Goal: Task Accomplishment & Management: Manage account settings

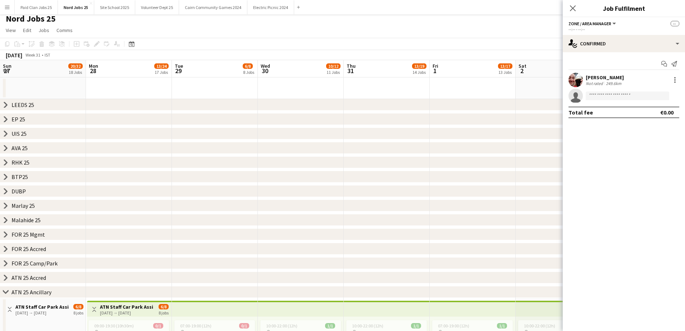
scroll to position [0, 208]
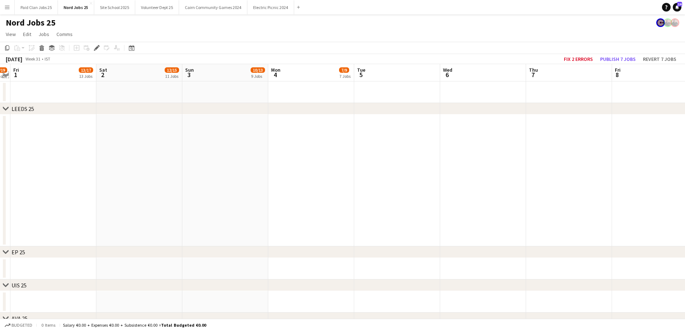
click at [5, 74] on app-icon "Expand/collapse" at bounding box center [6, 74] width 6 height 7
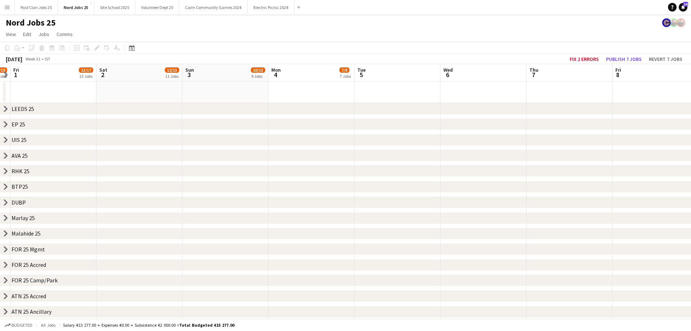
drag, startPoint x: 162, startPoint y: 249, endPoint x: 223, endPoint y: 247, distance: 60.5
click at [218, 247] on div "chevron-right FOR 25 Mgmt" at bounding box center [345, 249] width 691 height 12
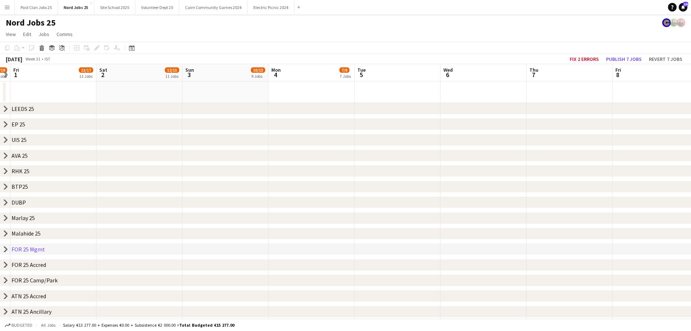
click at [5, 312] on icon "chevron-right" at bounding box center [6, 311] width 6 height 6
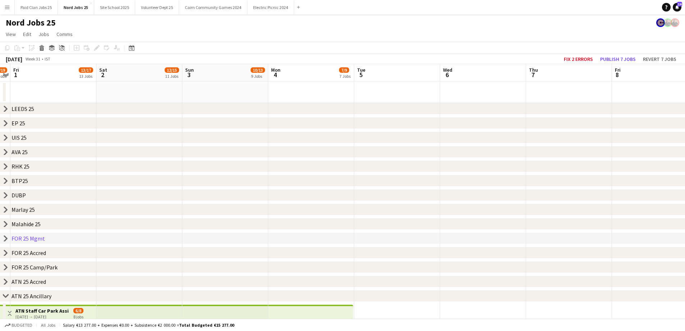
click at [5, 312] on button "Toggle View" at bounding box center [9, 313] width 9 height 9
click at [8, 267] on icon "chevron-right" at bounding box center [6, 267] width 6 height 6
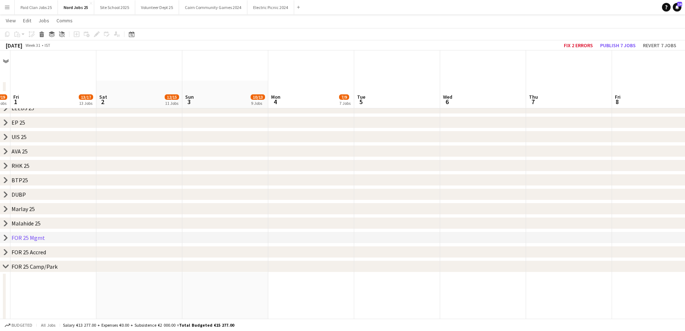
scroll to position [288, 0]
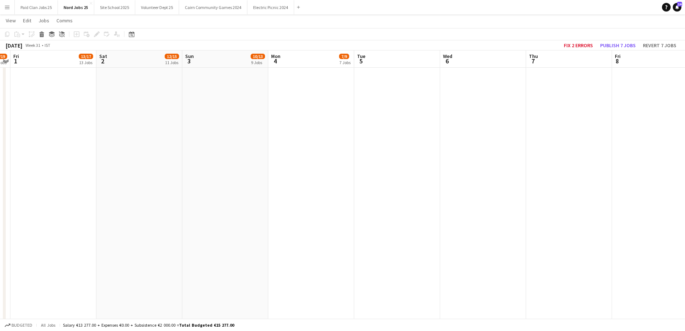
drag, startPoint x: 570, startPoint y: 231, endPoint x: 690, endPoint y: 214, distance: 122.1
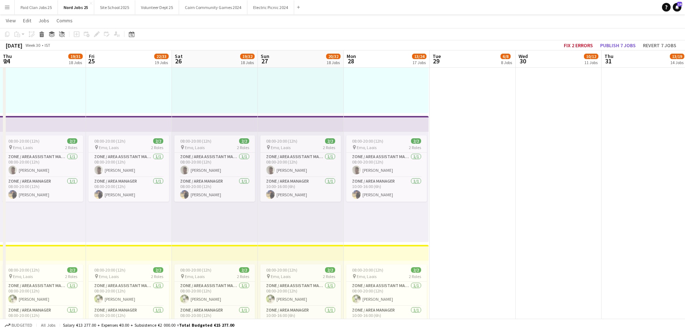
scroll to position [0, 149]
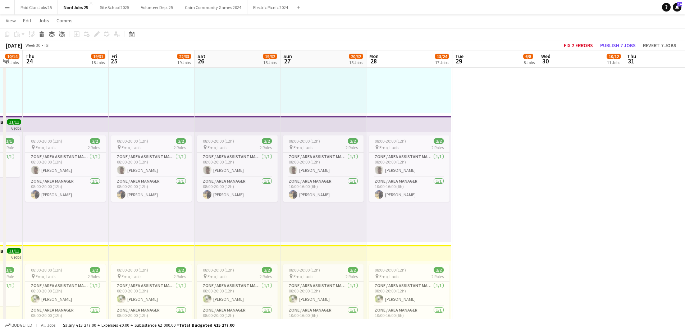
drag, startPoint x: 240, startPoint y: 198, endPoint x: 529, endPoint y: 193, distance: 289.3
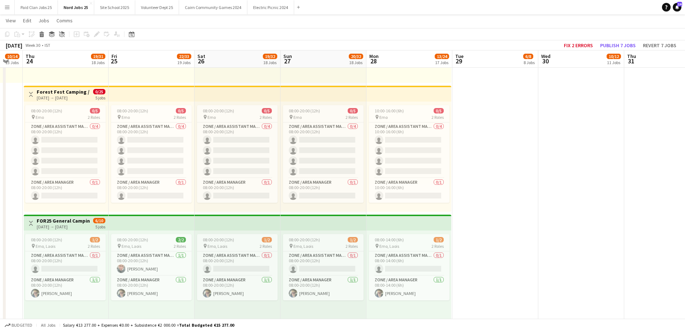
scroll to position [0, 148]
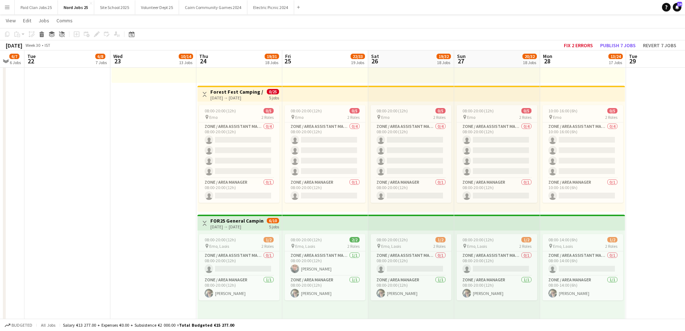
drag, startPoint x: 102, startPoint y: 198, endPoint x: 238, endPoint y: 207, distance: 136.3
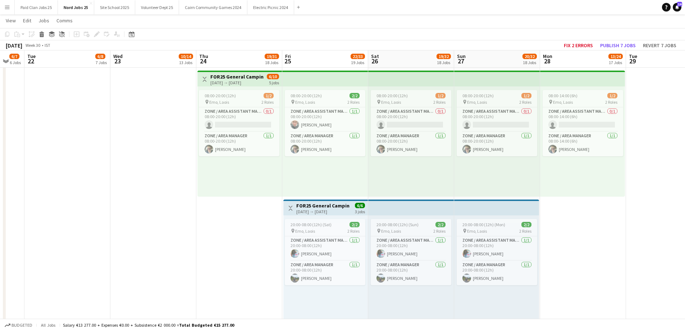
scroll to position [0, 201]
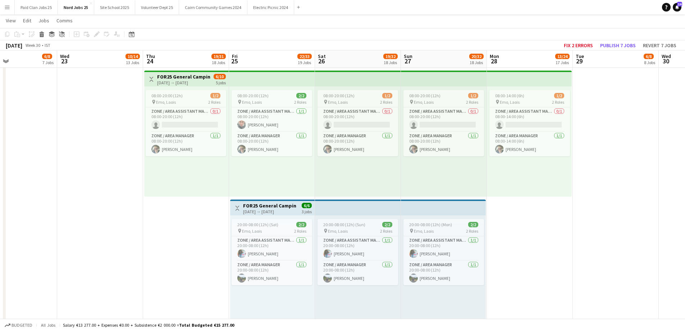
click at [176, 201] on app-calendar-viewport "Sun 20 Mon 21 6/7 6 Jobs Tue 22 6/8 7 Jobs Wed 23 10/14 13 Jobs Thu 24 19/31 18…" at bounding box center [342, 279] width 685 height 1942
click at [172, 138] on app-card-role "Zone / Area Manager 1/1 08:00-20:00 (12h) Jenny Guein" at bounding box center [186, 144] width 81 height 24
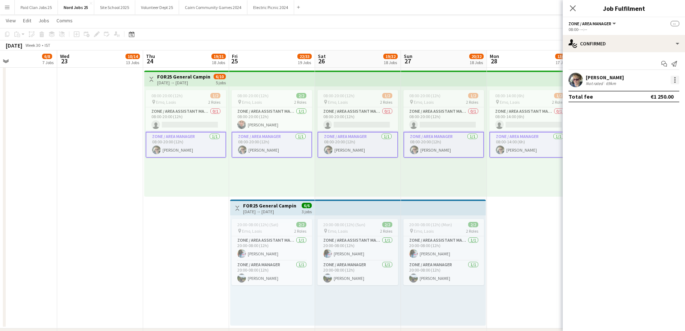
click at [672, 83] on div at bounding box center [675, 80] width 9 height 9
click at [657, 98] on button "Edit fee" at bounding box center [652, 93] width 56 height 17
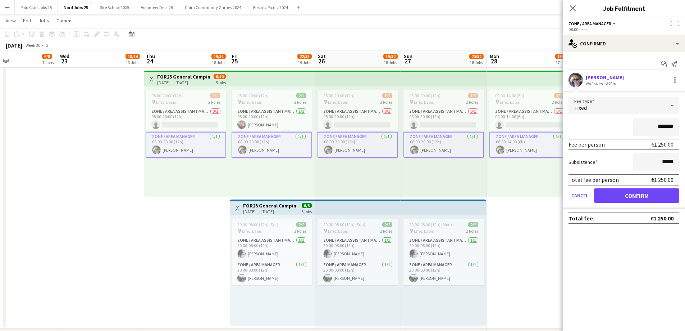
click at [660, 127] on input "*******" at bounding box center [657, 127] width 46 height 18
type input "*******"
click at [641, 192] on button "Confirm" at bounding box center [636, 195] width 85 height 14
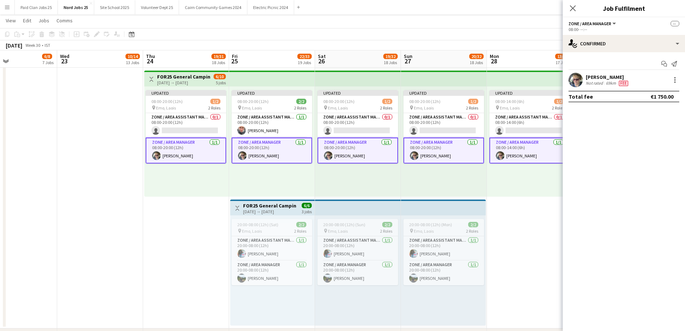
click at [505, 191] on div "Updated 08:00-14:00 (6h) 1/2 pin Emo, Laois 2 Roles Zone / Area Assistant Manag…" at bounding box center [529, 141] width 85 height 110
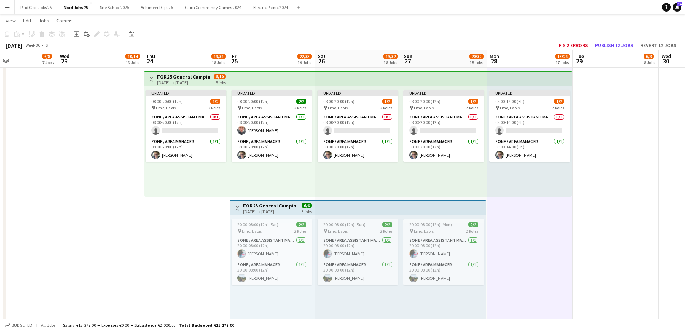
click at [422, 82] on app-top-bar at bounding box center [444, 79] width 86 height 16
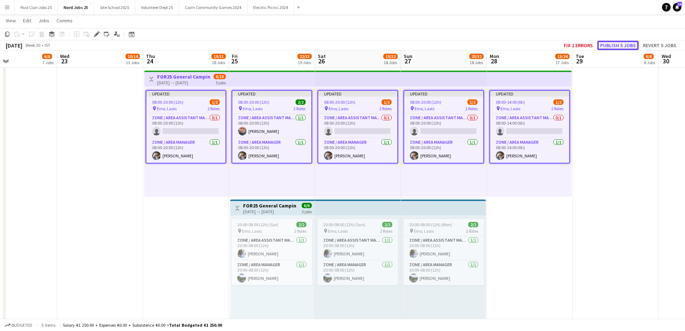
click at [615, 48] on button "Publish 5 jobs" at bounding box center [618, 45] width 41 height 9
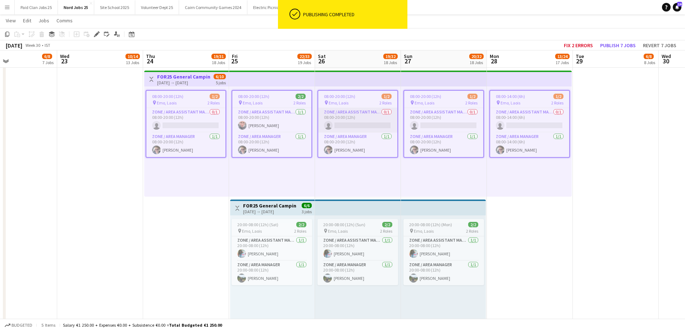
click at [349, 127] on app-card-role "Zone / Area Assistant Manager 0/1 08:00-20:00 (12h) single-neutral-actions" at bounding box center [357, 120] width 79 height 24
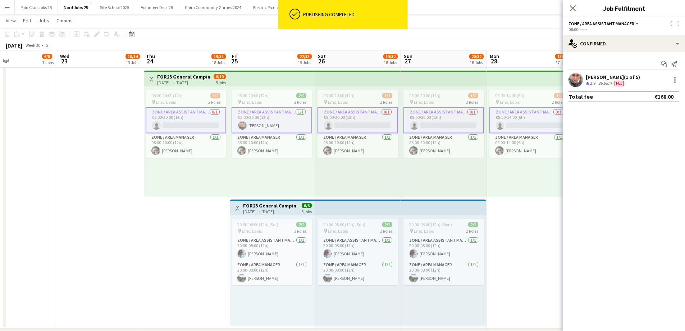
click at [354, 124] on app-card-role "Zone / Area Assistant Manager 0/1 08:00-20:00 (12h) single-neutral-actions" at bounding box center [358, 120] width 81 height 26
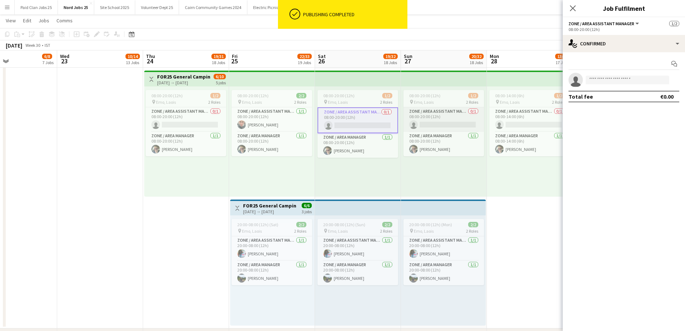
click at [424, 122] on app-card-role "Zone / Area Assistant Manager 0/1 08:00-20:00 (12h) single-neutral-actions" at bounding box center [444, 119] width 81 height 24
click at [594, 80] on input at bounding box center [627, 80] width 83 height 9
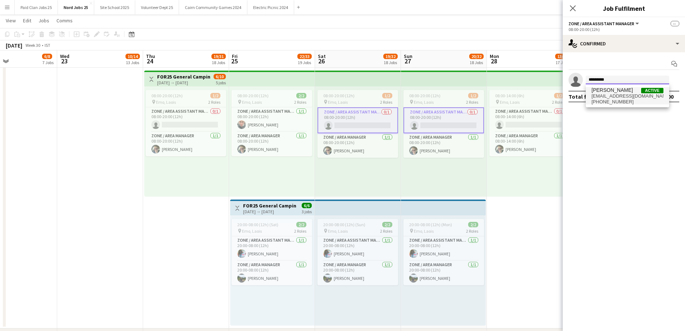
type input "*********"
click at [612, 92] on span "Jamie Rocliffe" at bounding box center [612, 90] width 41 height 6
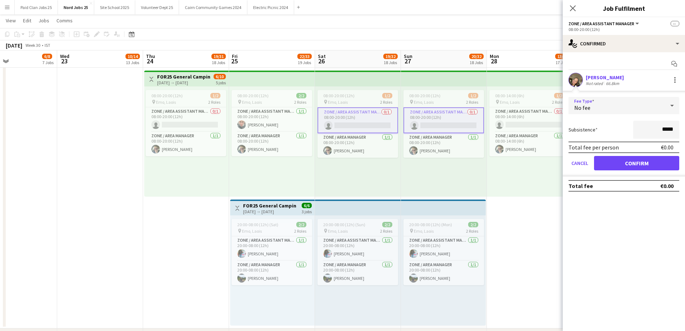
click at [643, 113] on div "No fee" at bounding box center [617, 105] width 96 height 17
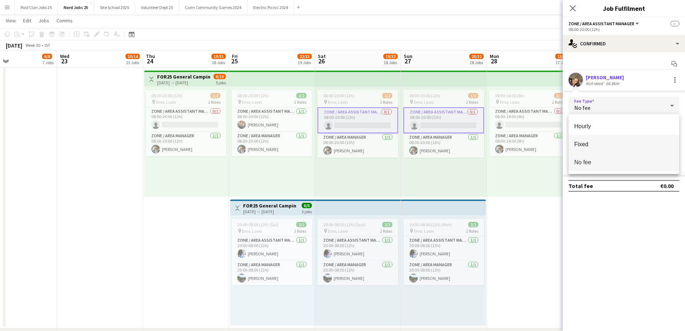
click at [621, 142] on span "Fixed" at bounding box center [624, 144] width 99 height 7
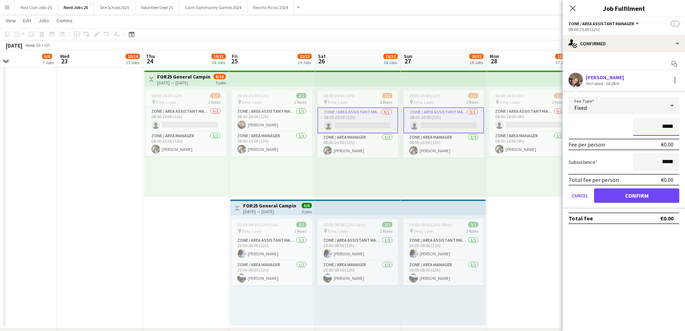
drag, startPoint x: 665, startPoint y: 128, endPoint x: 682, endPoint y: 124, distance: 17.6
click at [682, 124] on form "Fee Type Fixed ***** Fee per person €0.00 Subsistence ***** Total fee per perso…" at bounding box center [624, 153] width 122 height 112
type input "****"
click at [637, 196] on button "Confirm" at bounding box center [636, 195] width 85 height 14
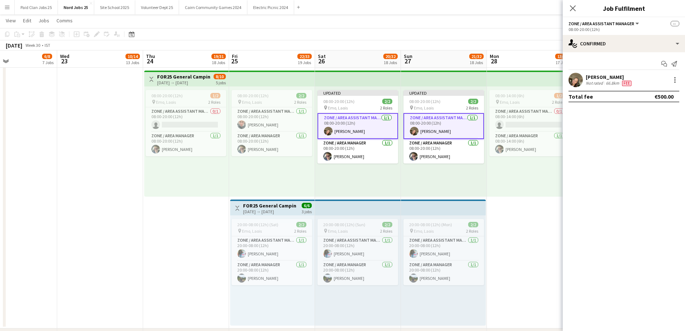
click at [475, 203] on app-top-bar at bounding box center [443, 207] width 85 height 16
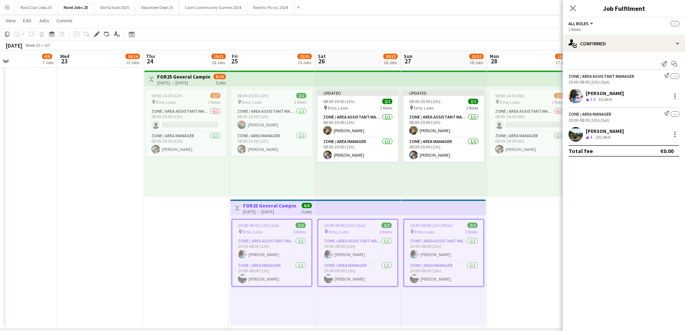
click at [359, 73] on app-top-bar at bounding box center [358, 79] width 86 height 16
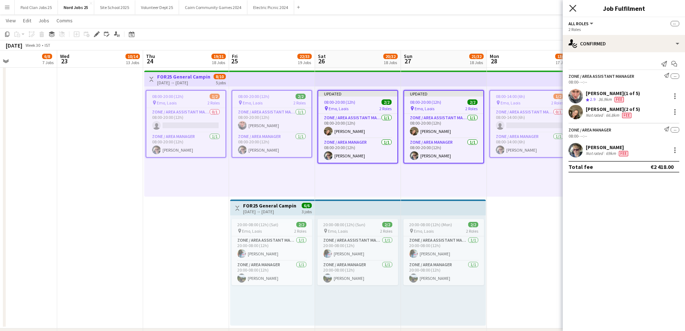
click at [576, 8] on icon "Close pop-in" at bounding box center [573, 8] width 7 height 7
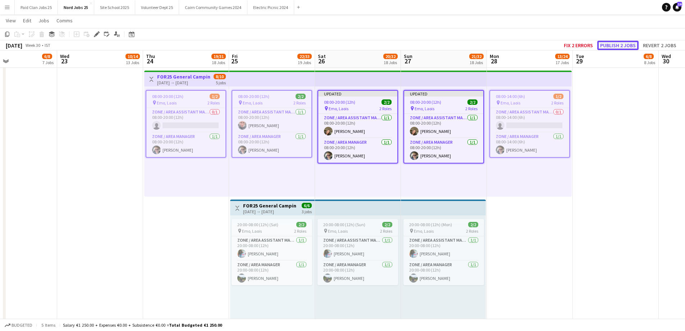
click at [618, 46] on button "Publish 2 jobs" at bounding box center [618, 45] width 41 height 9
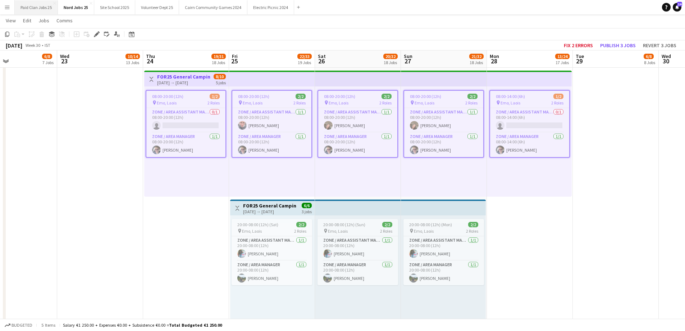
click at [44, 7] on button "Paid Clan Jobs 25 Close" at bounding box center [36, 7] width 43 height 14
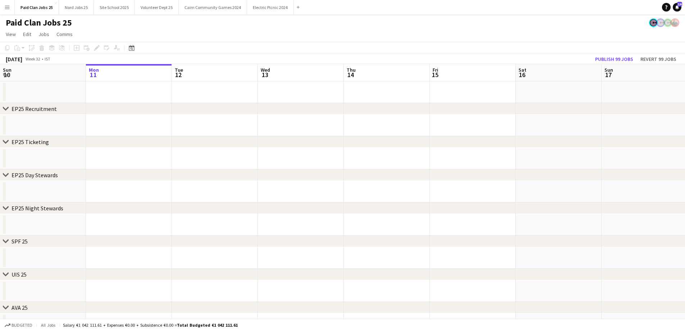
click at [9, 73] on span "10" at bounding box center [7, 75] width 10 height 8
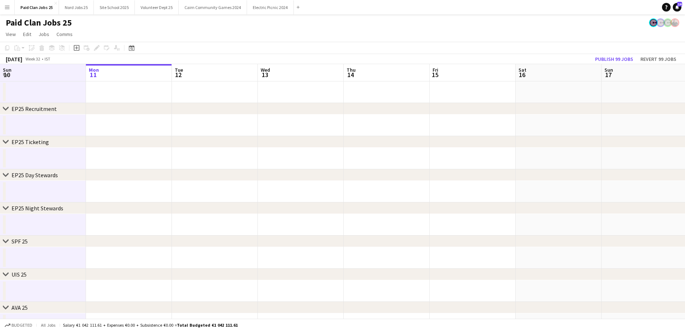
scroll to position [0, 172]
click at [8, 74] on app-icon "Expand/collapse" at bounding box center [6, 74] width 6 height 7
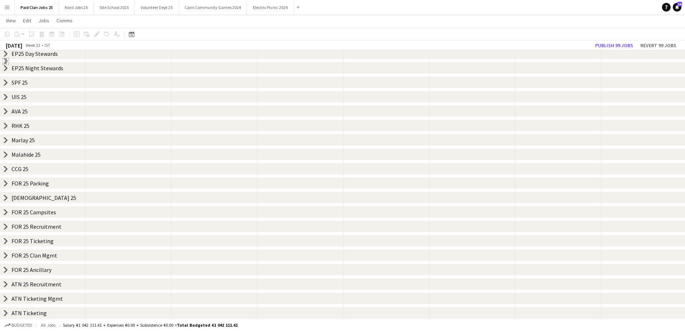
scroll to position [0, 0]
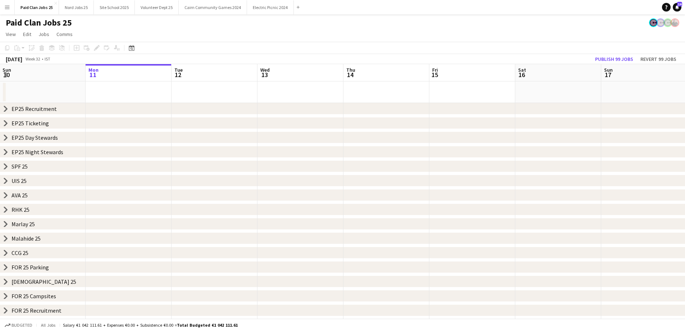
click at [6, 222] on icon "chevron-right" at bounding box center [6, 224] width 6 height 6
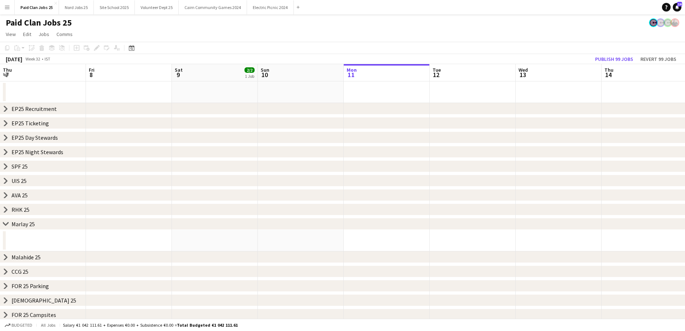
drag, startPoint x: 15, startPoint y: 236, endPoint x: 274, endPoint y: 227, distance: 259.2
click at [545, 224] on div "chevron-right EP25 Recruitment chevron-right EP25 Ticketing chevron-right EP25 …" at bounding box center [342, 242] width 685 height 357
drag, startPoint x: 257, startPoint y: 241, endPoint x: 690, endPoint y: 233, distance: 433.7
click at [685, 233] on html "Menu Boards Boards Boards All jobs Status Workforce Workforce My Workforce Recr…" at bounding box center [342, 216] width 685 height 433
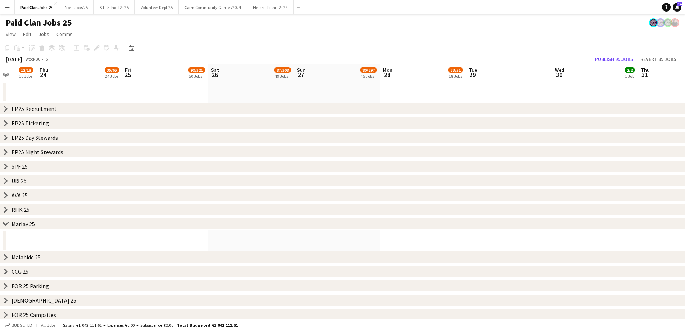
drag, startPoint x: 46, startPoint y: 239, endPoint x: 689, endPoint y: 213, distance: 643.1
click at [685, 214] on html "Menu Boards Boards Boards All jobs Status Workforce Workforce My Workforce Recr…" at bounding box center [342, 216] width 685 height 433
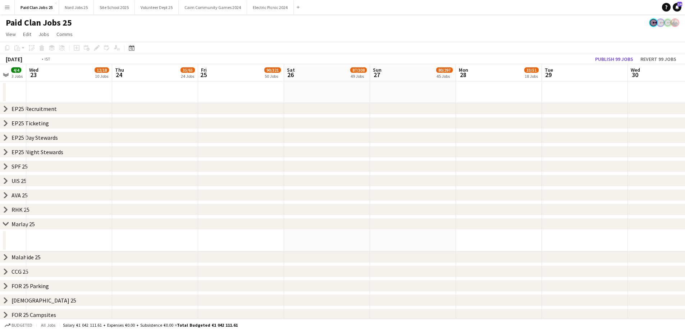
drag, startPoint x: 154, startPoint y: 244, endPoint x: 320, endPoint y: 220, distance: 168.2
click at [644, 215] on app-calendar-viewport "Tue 22 4/4 3 Jobs Wed 23 12/18 10 Jobs Thu 24 35/65 24 Jobs Fri 25 90/321 50 Jo…" at bounding box center [342, 242] width 685 height 357
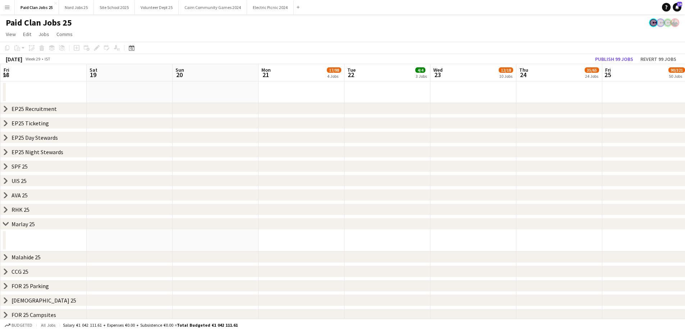
drag, startPoint x: 24, startPoint y: 245, endPoint x: 690, endPoint y: 245, distance: 666.7
click at [685, 245] on html "Menu Boards Boards Boards All jobs Status Workforce Workforce My Workforce Recr…" at bounding box center [342, 216] width 685 height 433
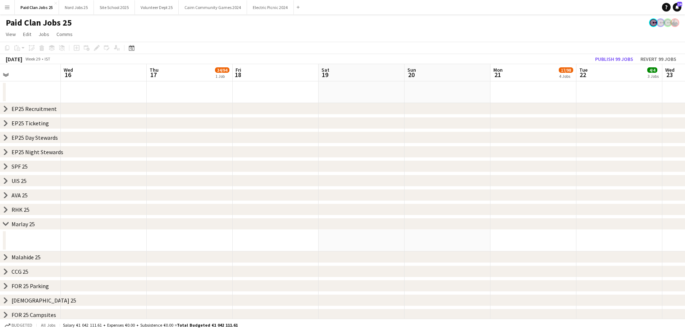
drag, startPoint x: 69, startPoint y: 246, endPoint x: 642, endPoint y: 210, distance: 573.6
click at [642, 210] on div "chevron-right EP25 Recruitment chevron-right EP25 Ticketing chevron-right EP25 …" at bounding box center [342, 251] width 685 height 340
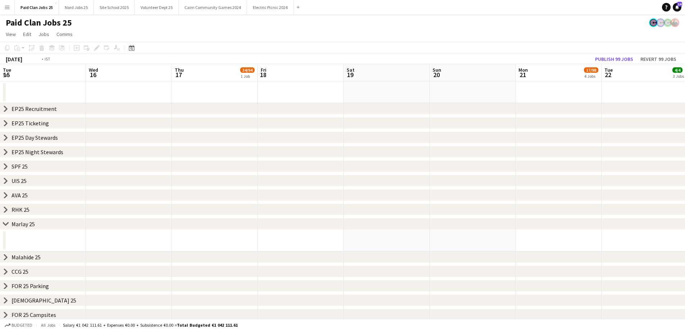
drag, startPoint x: 67, startPoint y: 241, endPoint x: 630, endPoint y: 215, distance: 563.7
click at [633, 214] on div "chevron-right EP25 Recruitment chevron-right EP25 Ticketing chevron-right EP25 …" at bounding box center [342, 242] width 685 height 357
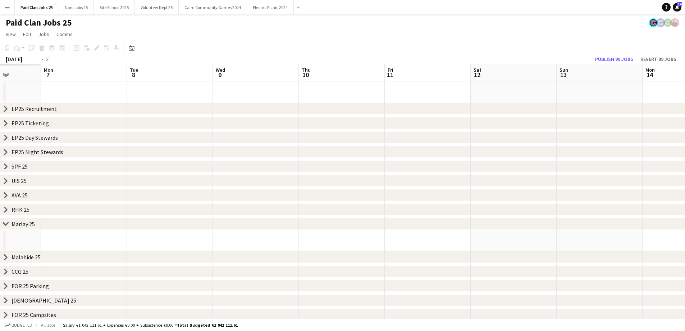
drag, startPoint x: 466, startPoint y: 239, endPoint x: 206, endPoint y: 241, distance: 260.2
click at [652, 231] on app-calendar-viewport "Sat 5 Sun 6 Mon 7 Tue 8 Wed 9 Thu 10 Fri 11 Sat 12 Sun 13 Mon 14 26/31 1 Job Tu…" at bounding box center [342, 242] width 685 height 357
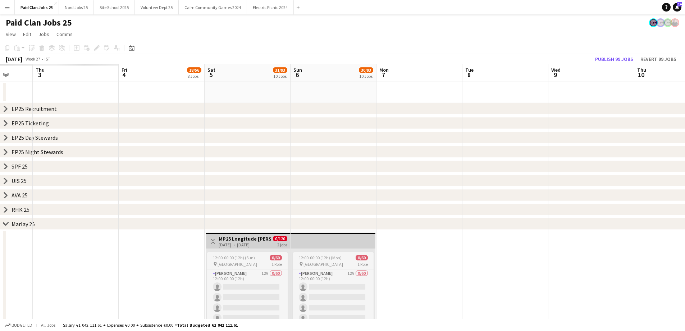
drag, startPoint x: 420, startPoint y: 233, endPoint x: 563, endPoint y: 232, distance: 142.8
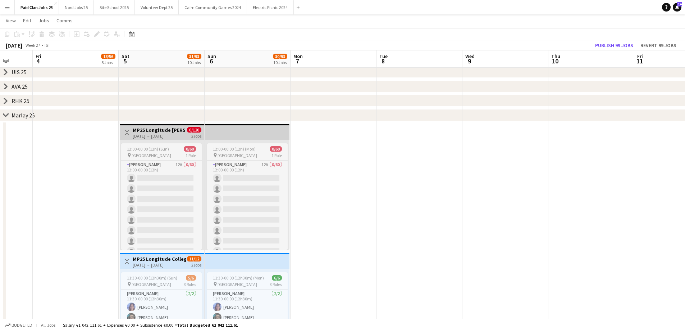
scroll to position [0, 176]
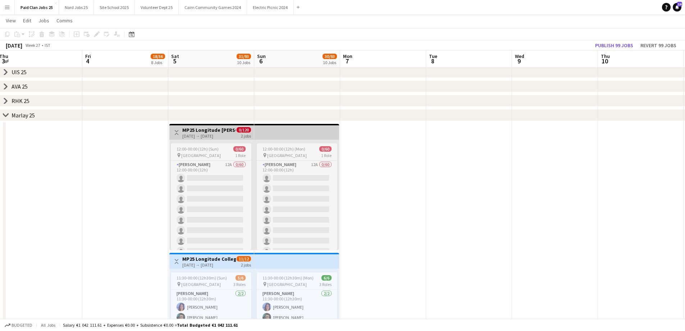
drag, startPoint x: 117, startPoint y: 222, endPoint x: 122, endPoint y: 221, distance: 4.7
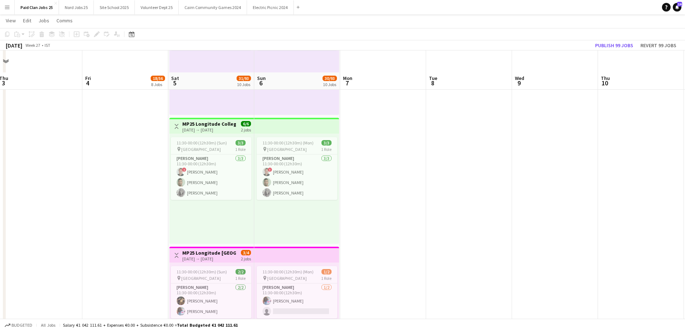
scroll to position [754, 0]
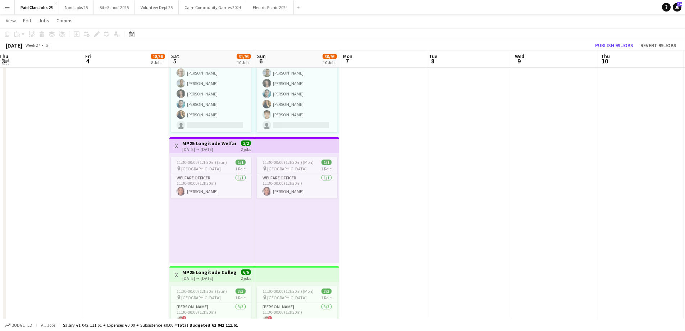
click at [5, 63] on app-icon "Expand/collapse" at bounding box center [6, 60] width 6 height 7
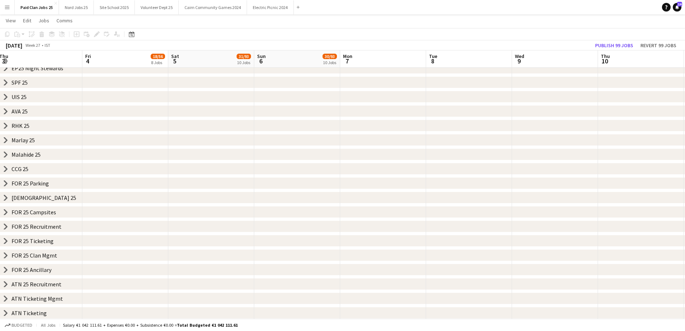
click at [5, 255] on icon "chevron-right" at bounding box center [6, 255] width 6 height 6
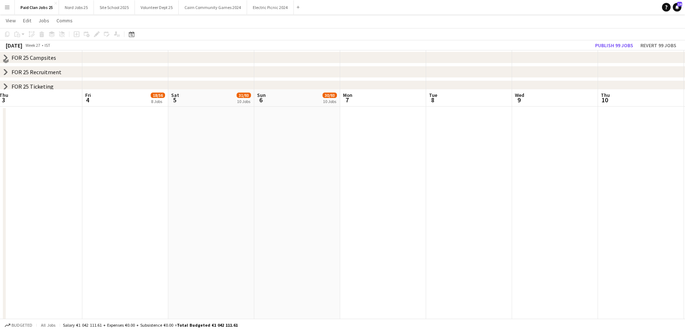
scroll to position [335, 0]
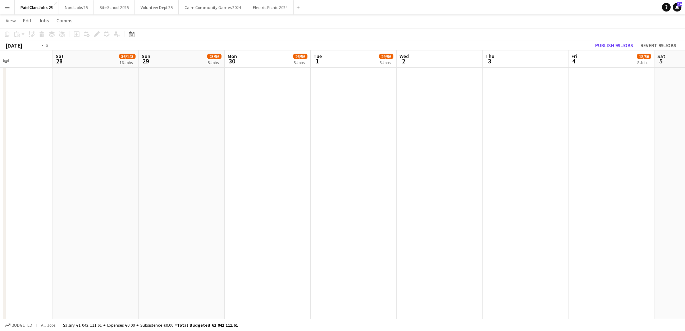
drag, startPoint x: 381, startPoint y: 190, endPoint x: 653, endPoint y: 177, distance: 272.3
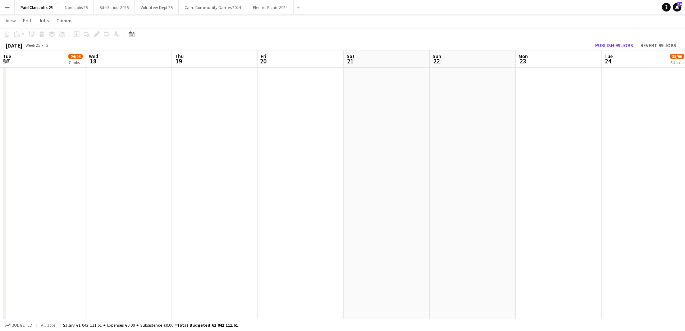
drag, startPoint x: 116, startPoint y: 197, endPoint x: 690, endPoint y: 175, distance: 574.7
drag, startPoint x: 59, startPoint y: 204, endPoint x: 690, endPoint y: 190, distance: 631.3
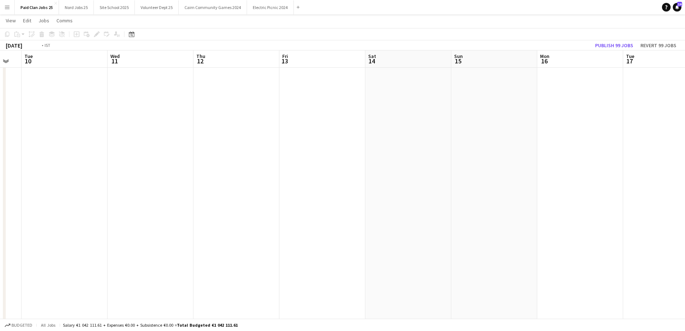
drag, startPoint x: 401, startPoint y: 204, endPoint x: 690, endPoint y: 191, distance: 289.9
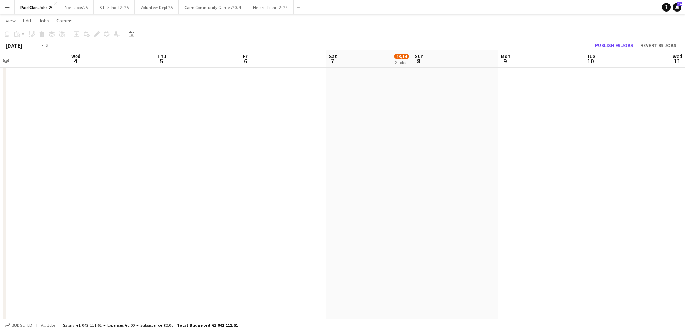
drag, startPoint x: 503, startPoint y: 188, endPoint x: 580, endPoint y: 195, distance: 77.3
drag, startPoint x: 21, startPoint y: 206, endPoint x: 516, endPoint y: 199, distance: 495.2
drag, startPoint x: 98, startPoint y: 218, endPoint x: 618, endPoint y: 218, distance: 519.9
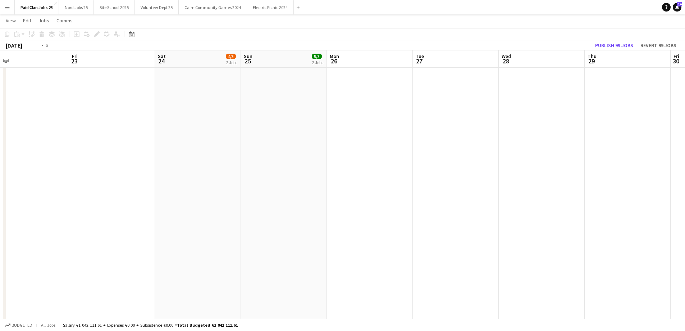
drag, startPoint x: 176, startPoint y: 217, endPoint x: 619, endPoint y: 216, distance: 442.9
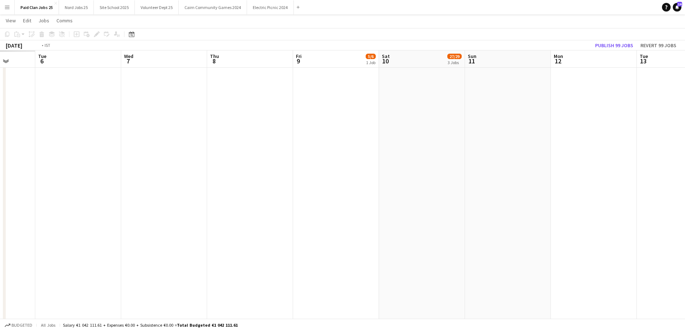
drag, startPoint x: 114, startPoint y: 209, endPoint x: 419, endPoint y: 226, distance: 305.9
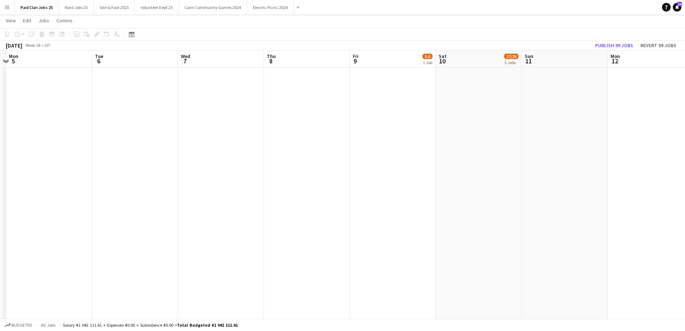
drag, startPoint x: 145, startPoint y: 220, endPoint x: 584, endPoint y: 201, distance: 438.7
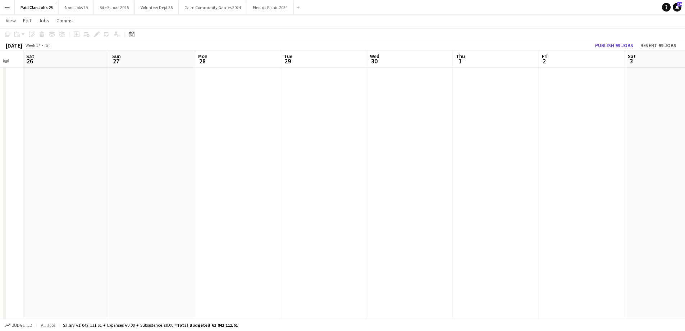
drag, startPoint x: 225, startPoint y: 162, endPoint x: 111, endPoint y: 167, distance: 113.5
drag, startPoint x: 109, startPoint y: 166, endPoint x: 342, endPoint y: 157, distance: 233.3
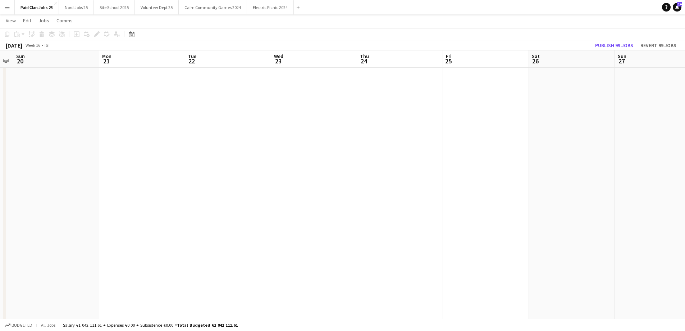
drag, startPoint x: 324, startPoint y: 178, endPoint x: 355, endPoint y: 168, distance: 33.2
drag, startPoint x: 173, startPoint y: 165, endPoint x: 460, endPoint y: 159, distance: 286.8
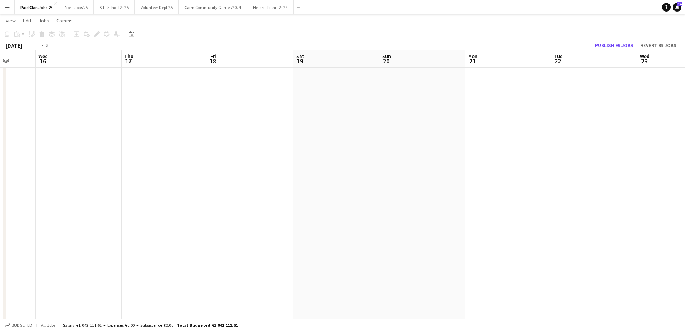
drag, startPoint x: 549, startPoint y: 168, endPoint x: 6, endPoint y: 149, distance: 543.3
drag, startPoint x: 525, startPoint y: 176, endPoint x: 194, endPoint y: 184, distance: 331.5
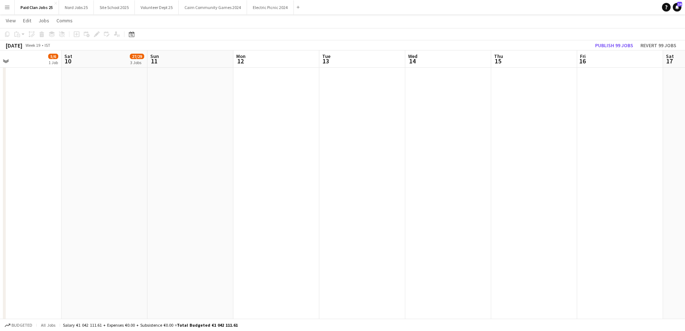
drag, startPoint x: 102, startPoint y: 181, endPoint x: 453, endPoint y: 180, distance: 351.2
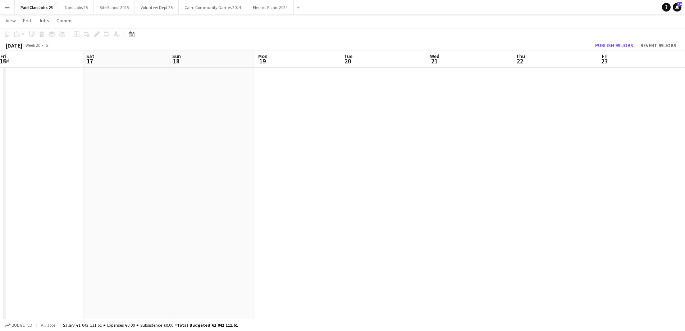
drag, startPoint x: 643, startPoint y: 160, endPoint x: 167, endPoint y: 187, distance: 476.8
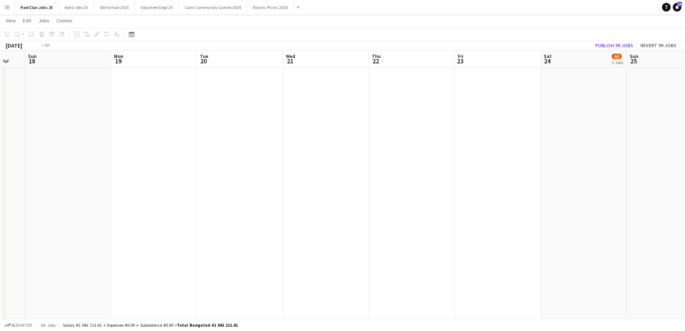
drag, startPoint x: 499, startPoint y: 200, endPoint x: 192, endPoint y: 191, distance: 306.7
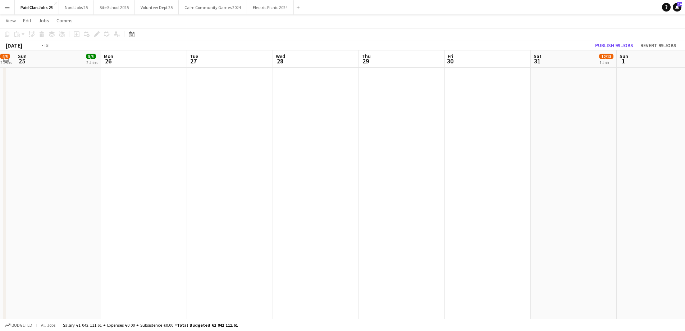
drag, startPoint x: 572, startPoint y: 169, endPoint x: 81, endPoint y: 180, distance: 492.0
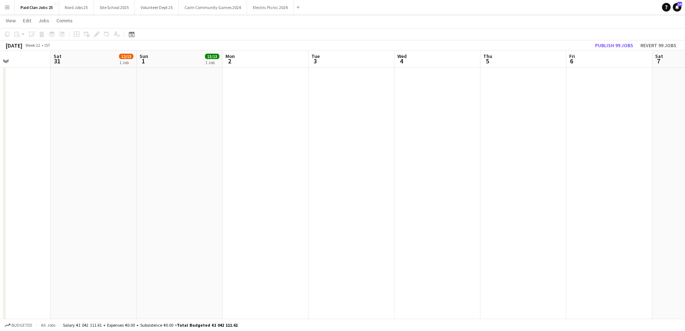
drag, startPoint x: 395, startPoint y: 191, endPoint x: 127, endPoint y: 182, distance: 267.9
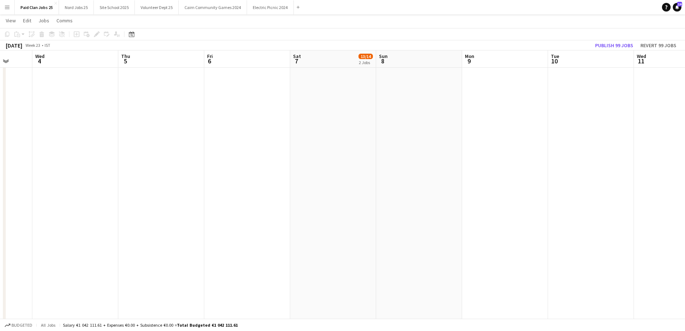
scroll to position [0, 261]
drag, startPoint x: 499, startPoint y: 165, endPoint x: 294, endPoint y: 156, distance: 205.3
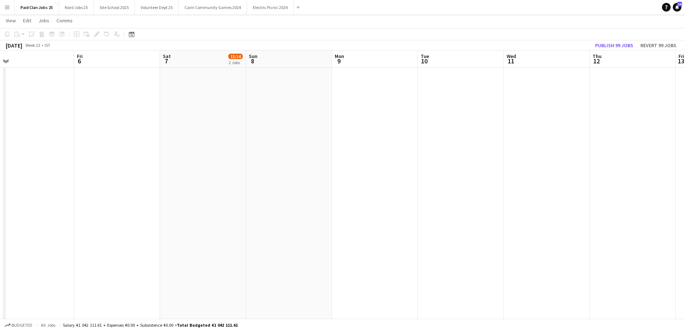
drag, startPoint x: 427, startPoint y: 190, endPoint x: 319, endPoint y: 195, distance: 108.0
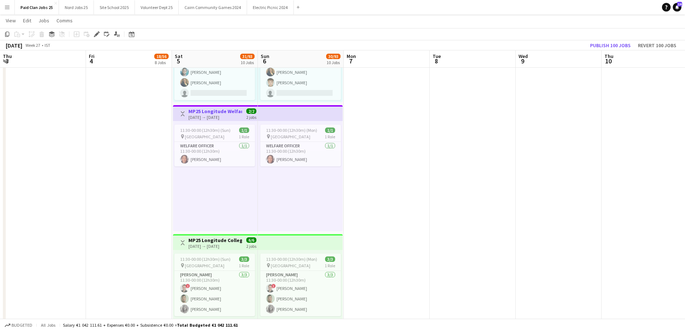
scroll to position [0, 177]
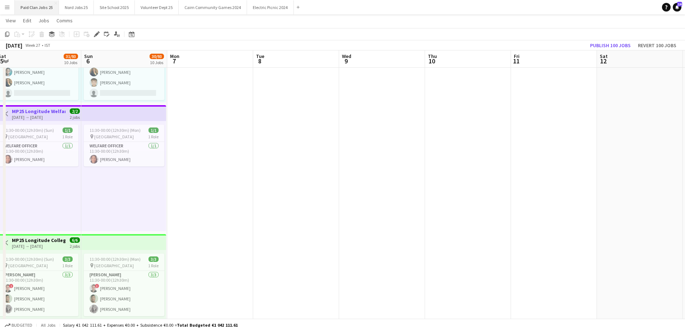
click at [39, 7] on button "Paid Clan Jobs 25 Close" at bounding box center [37, 7] width 44 height 14
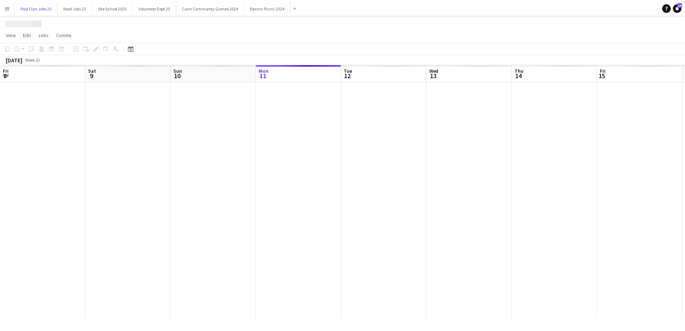
scroll to position [0, 172]
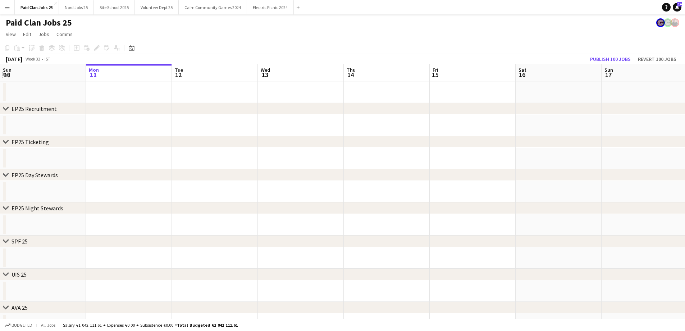
click at [6, 73] on app-icon "Expand/collapse" at bounding box center [6, 74] width 6 height 7
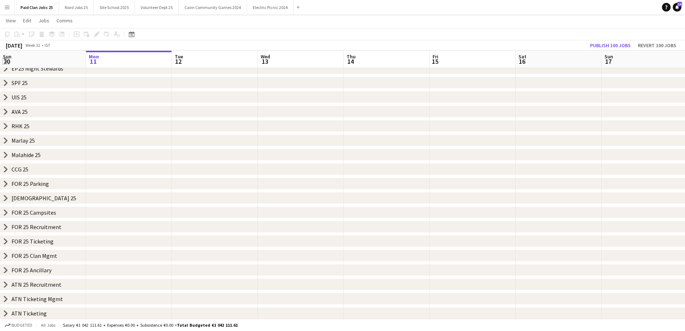
scroll to position [83, 0]
click at [5, 308] on div "chevron-right ATN Ticketing" at bounding box center [342, 313] width 685 height 12
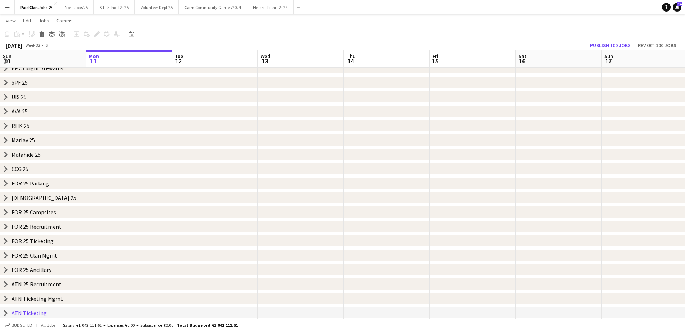
click at [4, 311] on icon "chevron-right" at bounding box center [6, 313] width 6 height 6
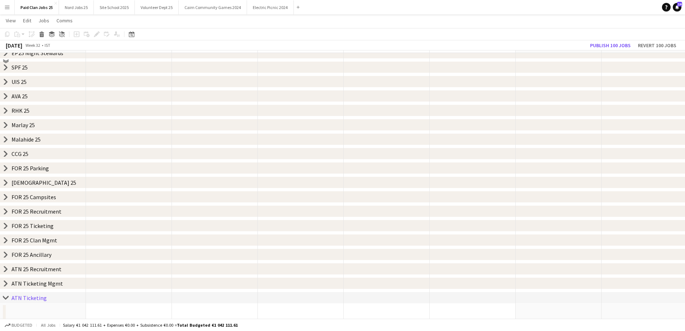
scroll to position [105, 0]
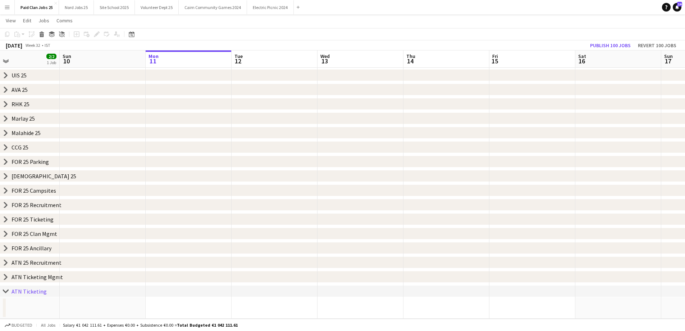
drag, startPoint x: 129, startPoint y: 310, endPoint x: 571, endPoint y: 271, distance: 443.9
click at [601, 266] on div "chevron-right EP25 Recruitment chevron-right EP25 Ticketing chevron-right EP25 …" at bounding box center [342, 120] width 685 height 395
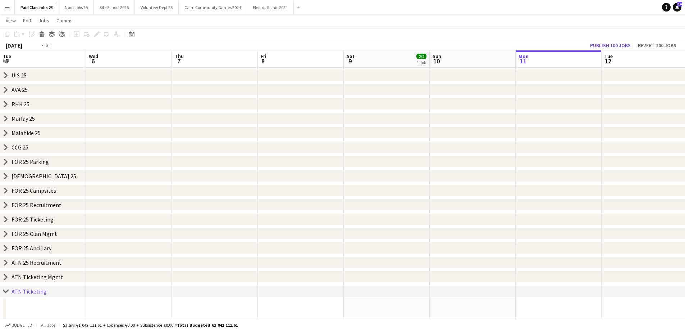
drag, startPoint x: 126, startPoint y: 308, endPoint x: 536, endPoint y: 280, distance: 410.4
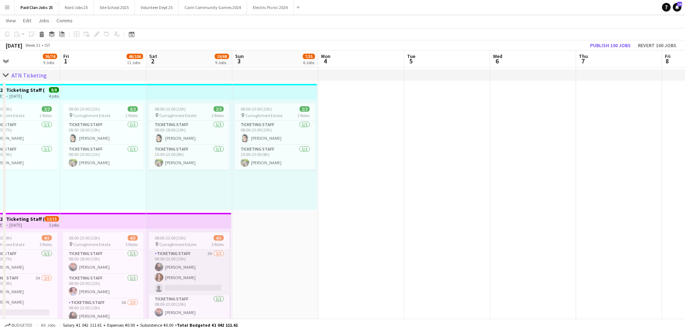
scroll to position [0, 191]
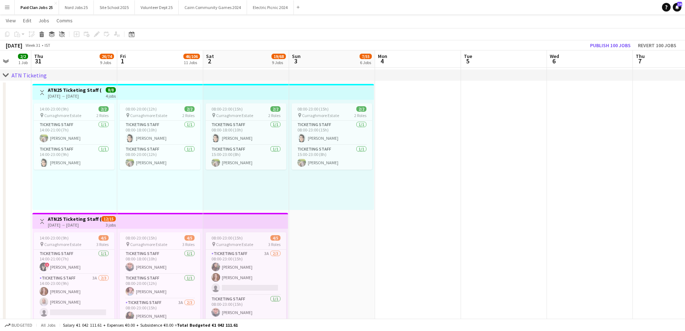
drag, startPoint x: 103, startPoint y: 201, endPoint x: 269, endPoint y: 214, distance: 166.0
click at [269, 214] on app-calendar-viewport "Tue 29 Wed 30 2/2 1 Job Thu 31 26/74 9 Jobs Fri 1 46/106 11 Jobs Sat 2 19/68 9 …" at bounding box center [342, 277] width 685 height 1141
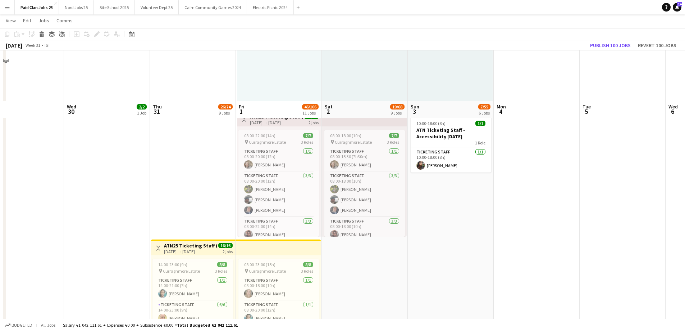
scroll to position [851, 0]
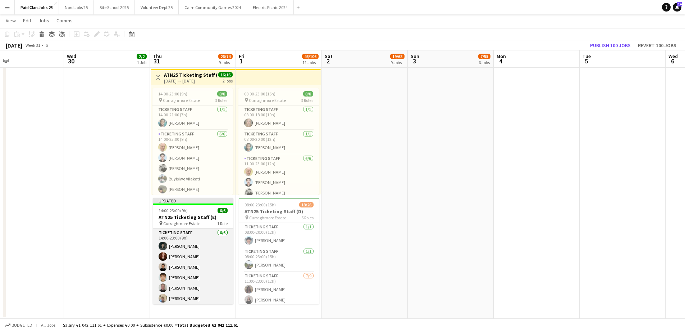
click at [196, 251] on app-card-role "Ticketing Staff 6/6 14:00-23:00 (9h) Toli Mooney Maria Quinn Jemima Higgins Ras…" at bounding box center [193, 266] width 81 height 77
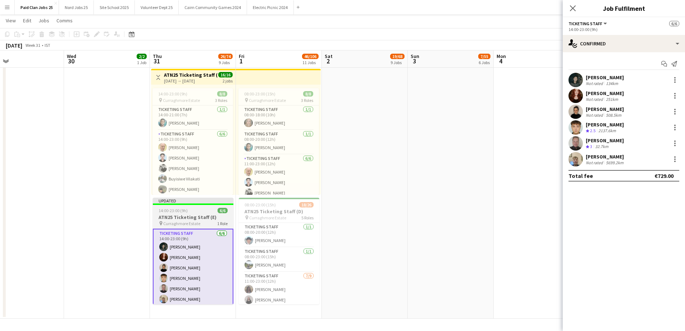
click at [182, 207] on app-job-card "Updated 14:00-23:00 (9h) 6/6 ATN25 Ticketing Staff (E) pin Curraghmore Estate 1…" at bounding box center [193, 251] width 81 height 107
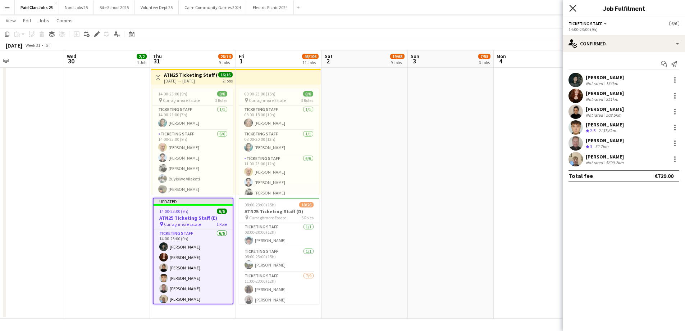
click at [574, 11] on icon "Close pop-in" at bounding box center [573, 8] width 7 height 7
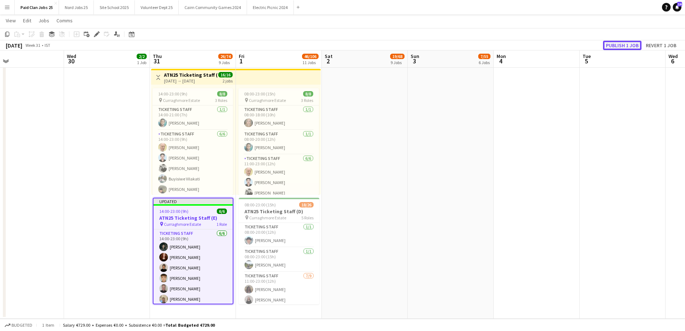
click at [618, 44] on button "Publish 1 job" at bounding box center [622, 45] width 38 height 9
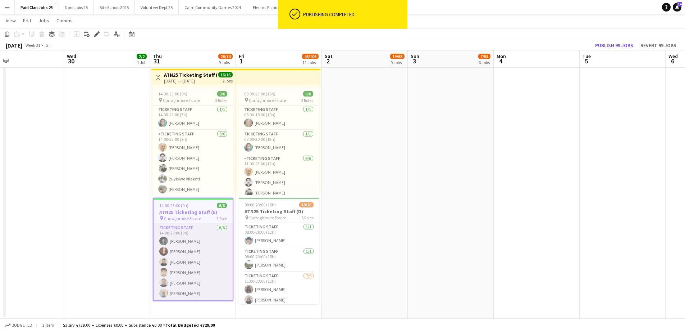
click at [182, 257] on app-card-role "Ticketing Staff 6/6 14:00-23:00 (9h) Toli Mooney Maria Quinn Jemima Higgins Ras…" at bounding box center [193, 261] width 79 height 77
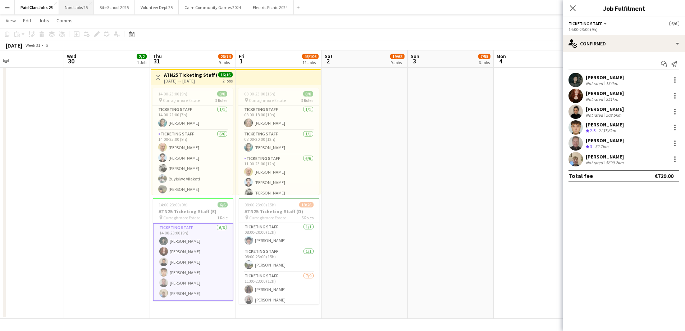
click at [67, 10] on button "Nord Jobs 25 Close" at bounding box center [76, 7] width 35 height 14
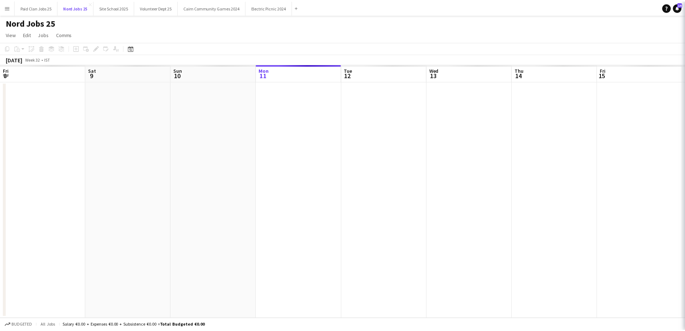
scroll to position [0, 172]
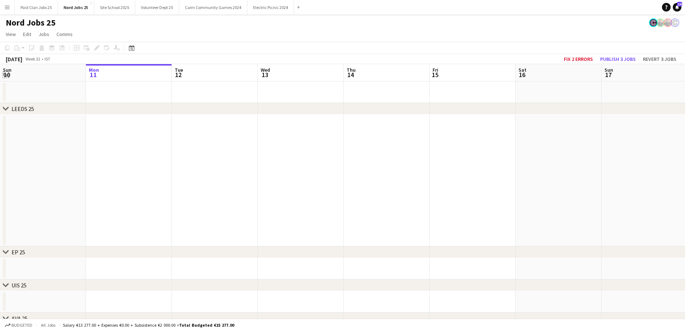
click at [4, 77] on app-icon "Expand/collapse" at bounding box center [6, 74] width 6 height 7
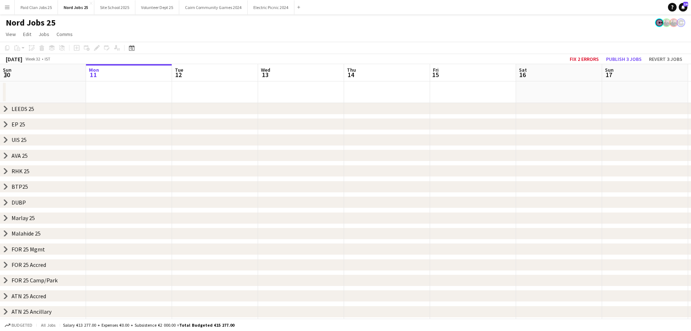
click at [6, 219] on icon "chevron-right" at bounding box center [6, 218] width 6 height 6
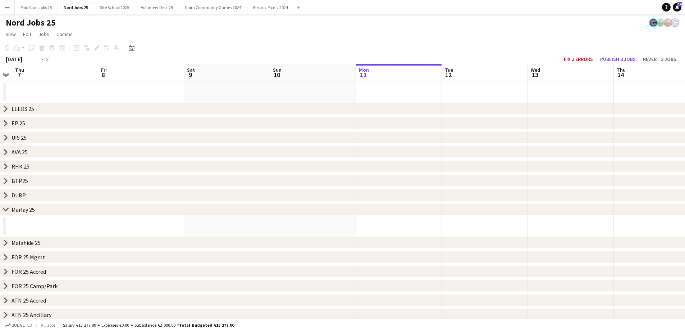
drag, startPoint x: 8, startPoint y: 220, endPoint x: 212, endPoint y: 230, distance: 203.9
click at [551, 214] on div "chevron-right LEEDS 25 chevron-right EP 25 chevron-right UIS 25 chevron-right A…" at bounding box center [342, 192] width 685 height 256
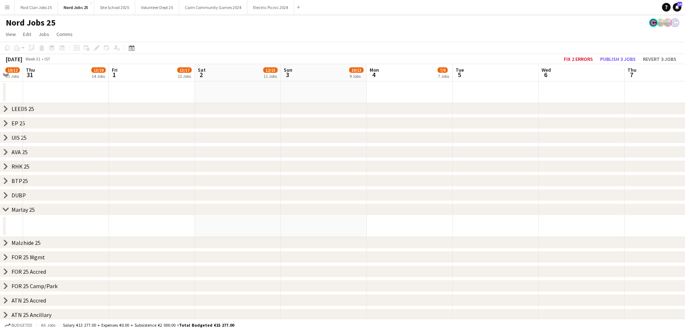
scroll to position [0, 212]
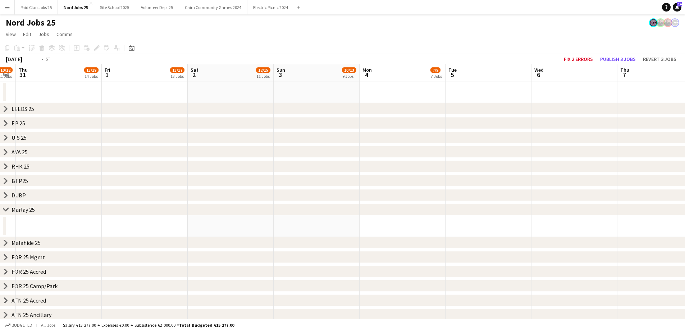
drag, startPoint x: 19, startPoint y: 230, endPoint x: 617, endPoint y: 224, distance: 598.4
click at [640, 223] on app-calendar-viewport "Tue 29 6/8 8 Jobs Wed 30 10/12 11 Jobs Thu 31 13/19 14 Jobs Fri 1 13/17 13 Jobs…" at bounding box center [342, 192] width 685 height 256
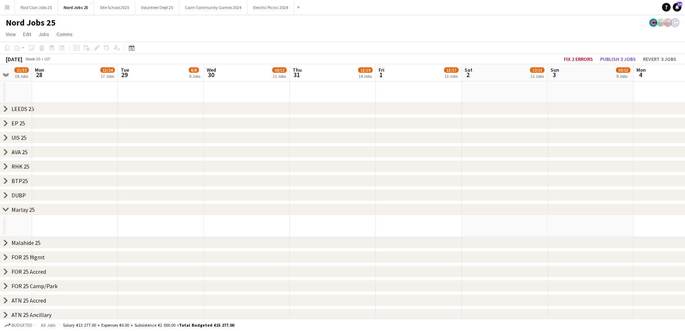
drag, startPoint x: 79, startPoint y: 231, endPoint x: 542, endPoint y: 234, distance: 462.7
click at [539, 234] on app-calendar-viewport "Fri 25 22/33 19 Jobs Sat 26 20/32 18 Jobs Sun 27 21/32 18 Jobs Mon 28 13/24 17 …" at bounding box center [342, 192] width 685 height 256
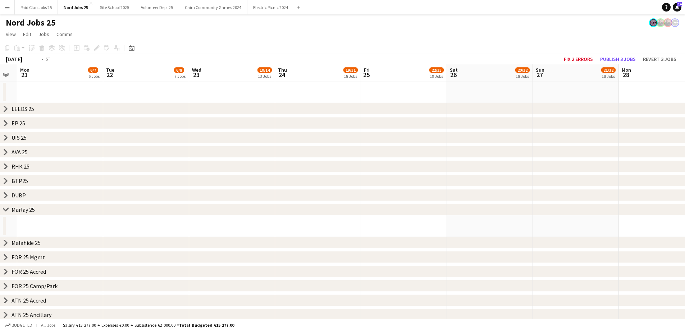
drag, startPoint x: 41, startPoint y: 225, endPoint x: 443, endPoint y: 231, distance: 401.2
click at [443, 231] on app-calendar-viewport "Sat 19 Sun 20 Mon 21 6/7 6 Jobs Tue 22 6/8 7 Jobs Wed 23 10/14 13 Jobs Thu 24 1…" at bounding box center [342, 192] width 685 height 256
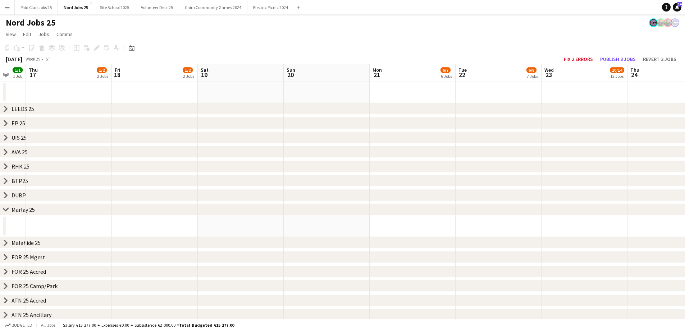
click at [22, 59] on div "[DATE]" at bounding box center [14, 58] width 17 height 7
click at [130, 49] on icon "Date picker" at bounding box center [132, 48] width 6 height 6
click at [175, 73] on span "Previous month" at bounding box center [175, 72] width 14 height 14
click at [176, 73] on span "Previous month" at bounding box center [175, 72] width 14 height 14
click at [187, 164] on button "[DATE]" at bounding box center [182, 163] width 21 height 12
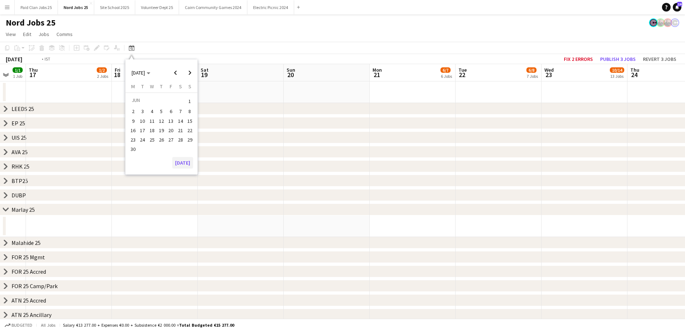
scroll to position [0, 248]
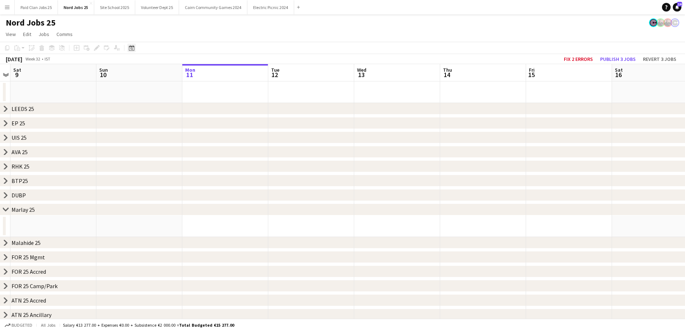
click at [132, 49] on icon at bounding box center [132, 48] width 3 height 3
click at [172, 71] on span "Previous month" at bounding box center [175, 72] width 14 height 14
click at [172, 70] on span "Previous month" at bounding box center [175, 72] width 14 height 14
click at [168, 127] on span "20" at bounding box center [171, 130] width 9 height 9
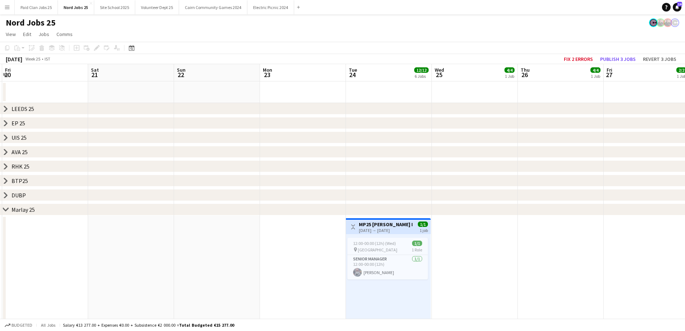
drag, startPoint x: 328, startPoint y: 270, endPoint x: 250, endPoint y: 267, distance: 77.8
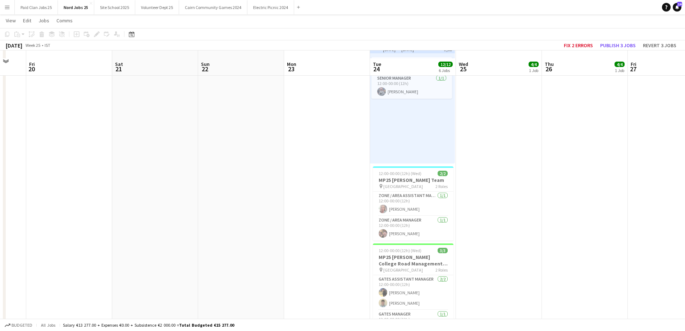
scroll to position [288, 0]
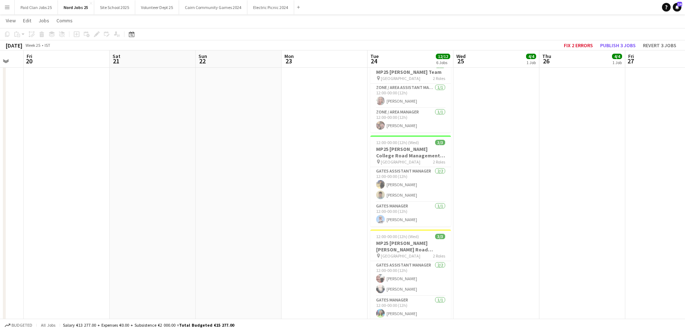
drag, startPoint x: 209, startPoint y: 235, endPoint x: 137, endPoint y: 233, distance: 72.3
click at [137, 233] on app-calendar-viewport "Tue 17 4/5 1 Job Wed 18 Thu 19 Fri 20 Sat 21 Sun 22 Mon 23 Tue 24 12/12 6 Jobs …" at bounding box center [342, 155] width 685 height 830
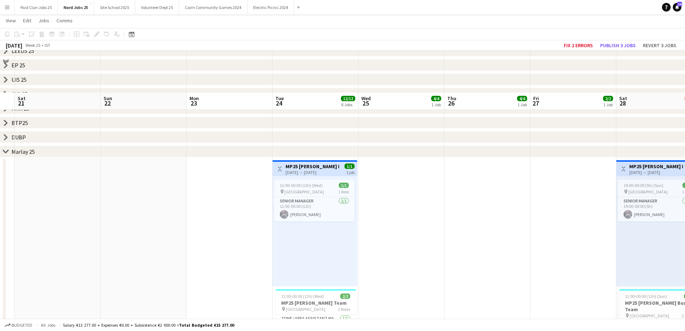
scroll to position [108, 0]
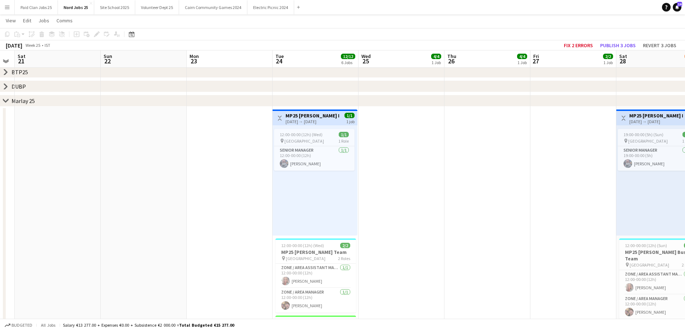
click at [13, 11] on button "Menu" at bounding box center [7, 7] width 14 height 14
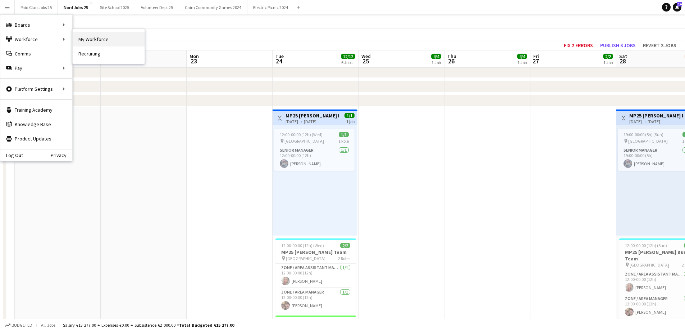
click at [99, 46] on link "My Workforce" at bounding box center [109, 39] width 72 height 14
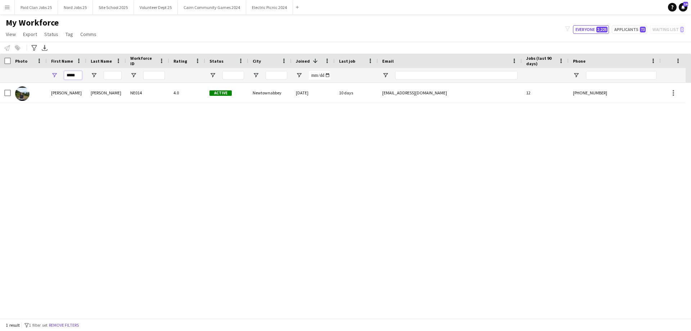
click at [74, 74] on input "*****" at bounding box center [73, 75] width 18 height 9
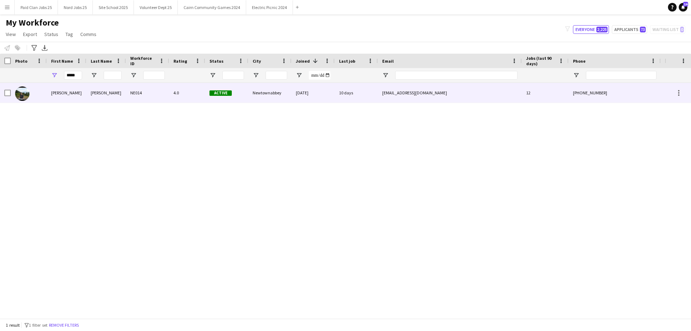
click at [91, 89] on div "lawell" at bounding box center [106, 93] width 40 height 20
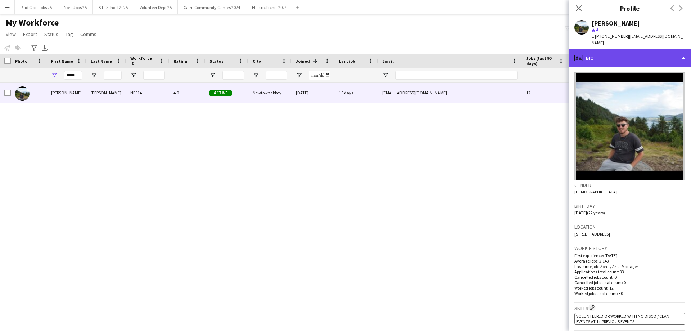
click at [643, 52] on div "profile Bio" at bounding box center [630, 57] width 122 height 17
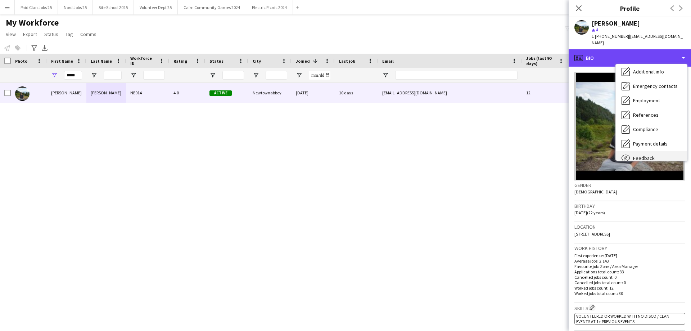
scroll to position [68, 0]
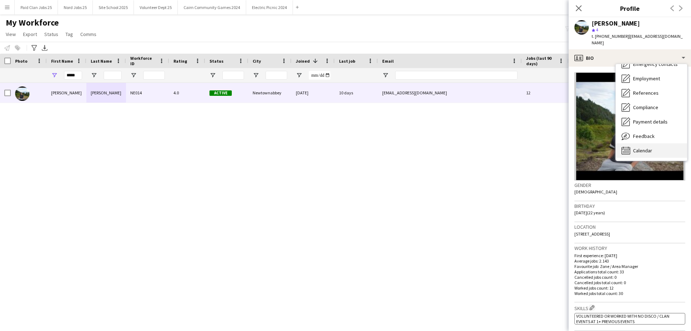
click at [648, 147] on span "Calendar" at bounding box center [642, 150] width 19 height 6
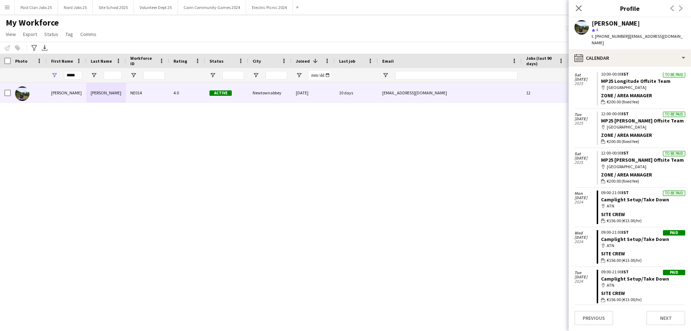
scroll to position [346, 0]
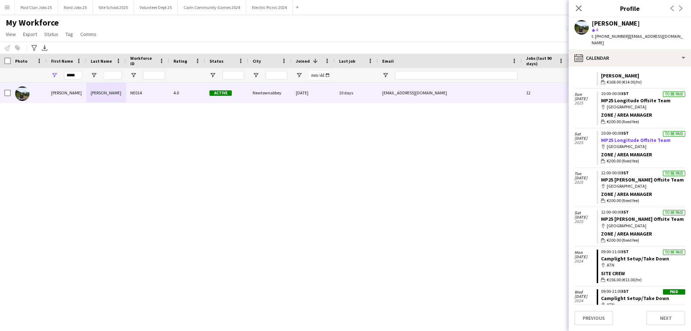
click at [633, 137] on link "MP25 Longitude Offsite Team" at bounding box center [635, 140] width 69 height 6
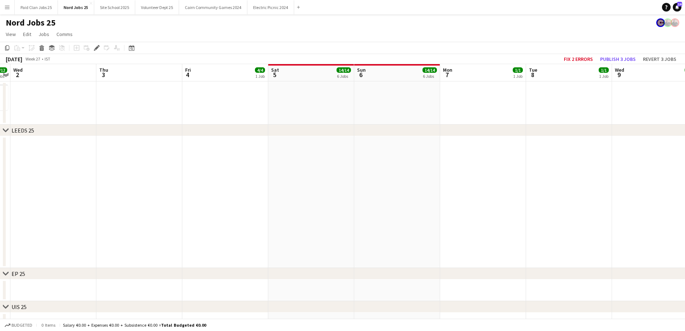
click at [6, 130] on icon "chevron-right" at bounding box center [6, 130] width 6 height 6
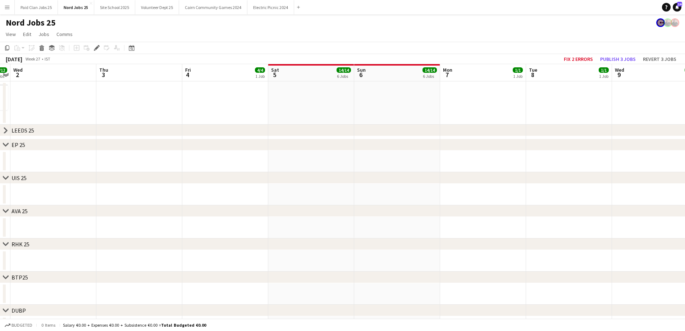
click at [4, 143] on icon "chevron-right" at bounding box center [6, 145] width 6 height 6
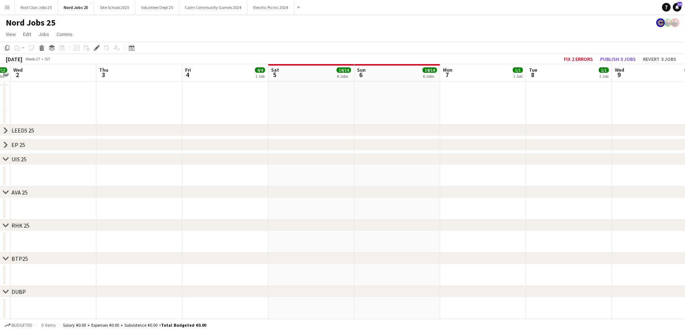
click at [5, 159] on icon at bounding box center [5, 158] width 5 height 3
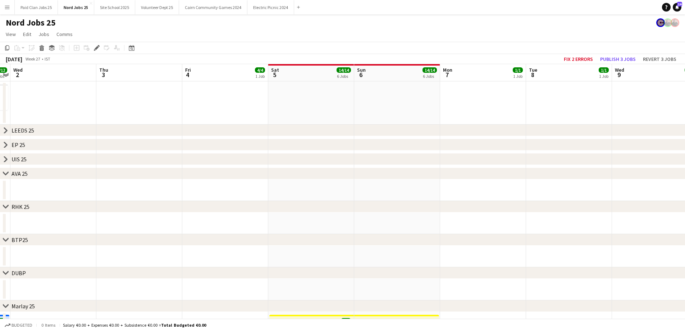
click at [5, 171] on icon "chevron-right" at bounding box center [6, 174] width 6 height 6
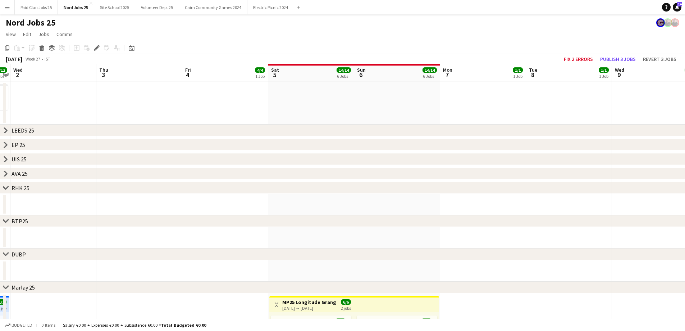
click at [1, 186] on div "chevron-right RHK 25" at bounding box center [342, 188] width 685 height 12
click at [3, 185] on icon "chevron-right" at bounding box center [6, 188] width 6 height 6
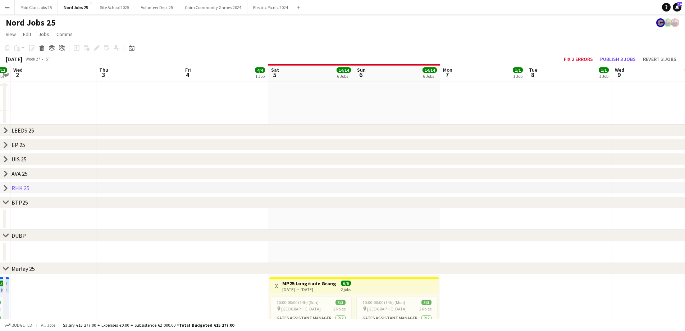
click at [7, 199] on icon "chevron-right" at bounding box center [6, 202] width 6 height 6
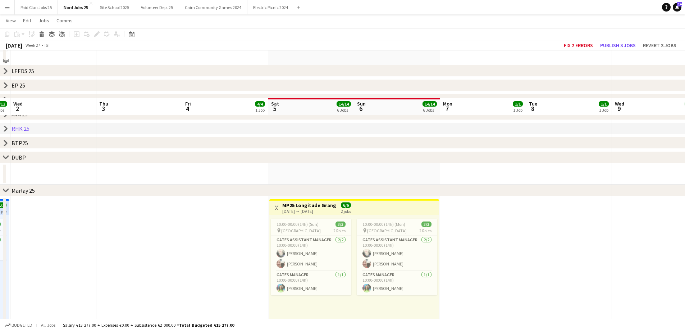
scroll to position [108, 0]
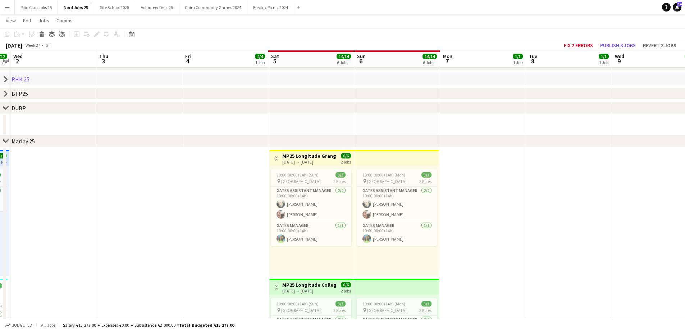
click at [5, 109] on icon at bounding box center [5, 107] width 5 height 3
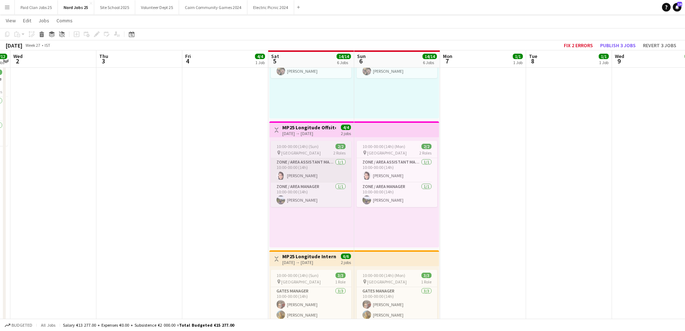
scroll to position [648, 0]
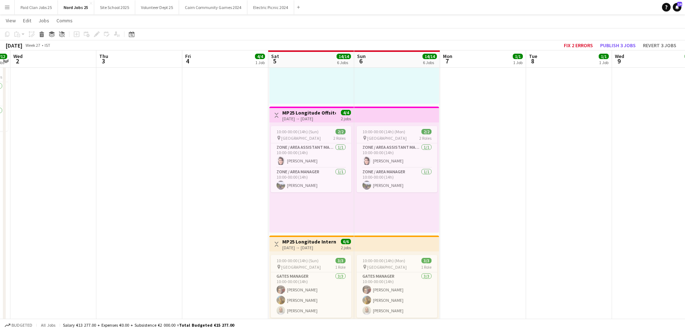
click at [312, 118] on div "[DATE] → [DATE]" at bounding box center [309, 118] width 54 height 5
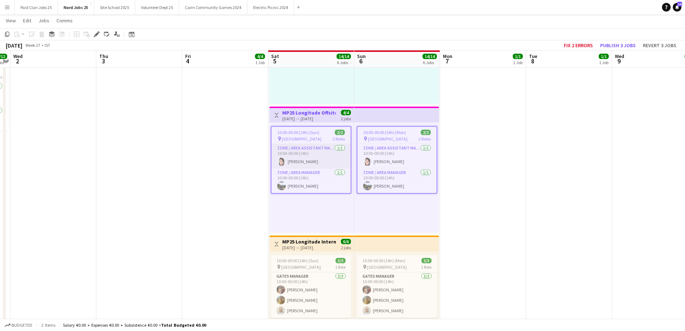
click at [305, 166] on app-card-role "Zone / Area Assistant Manager [DATE] 10:00-00:00 (14h) [PERSON_NAME]" at bounding box center [311, 156] width 79 height 24
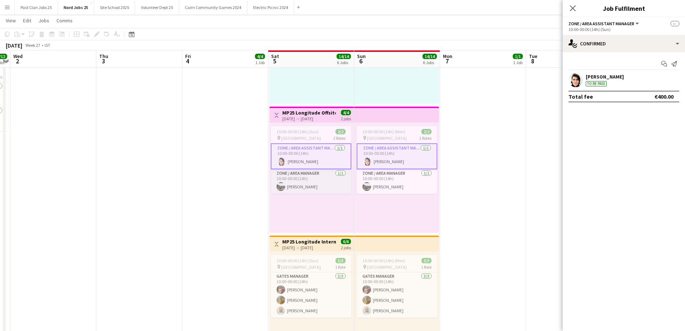
click at [305, 180] on app-card-role "Zone / Area Manager [DATE] 10:00-00:00 (14h) [PERSON_NAME]" at bounding box center [311, 181] width 81 height 24
